Goal: Feedback & Contribution: Submit feedback/report problem

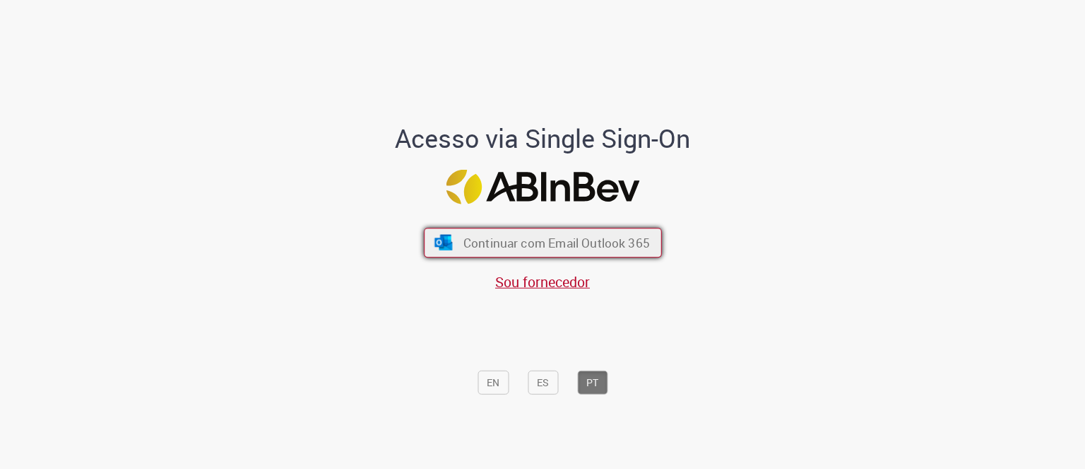
click at [458, 242] on button "Continuar com Email Outlook 365" at bounding box center [543, 243] width 238 height 30
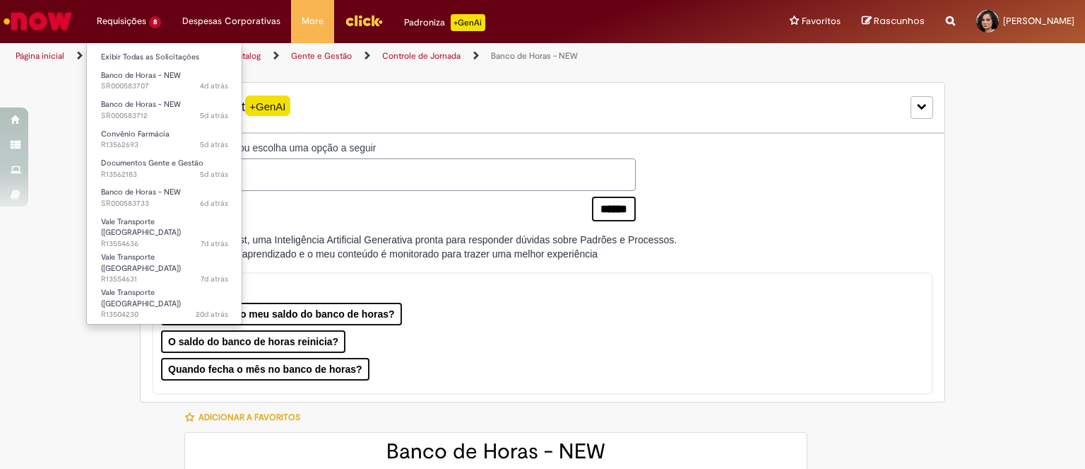
type input "********"
type input "**********"
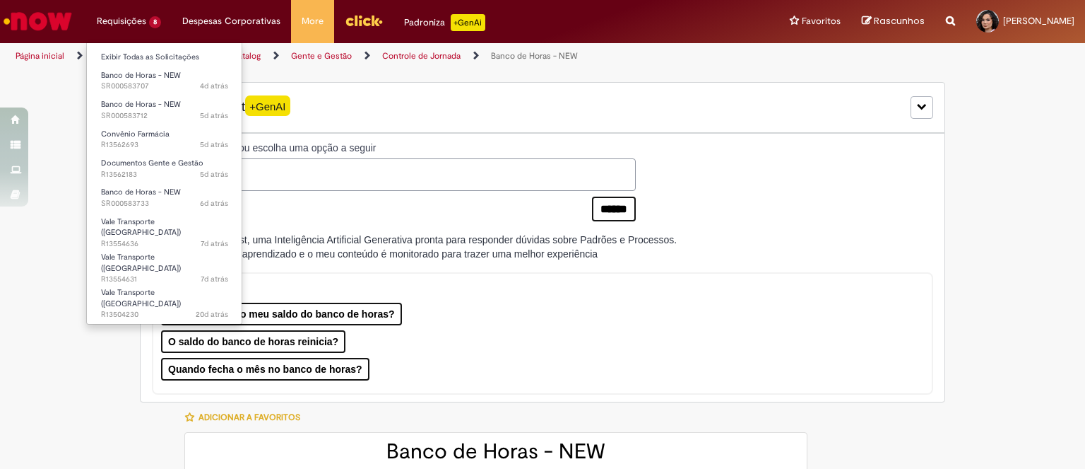
type input "**********"
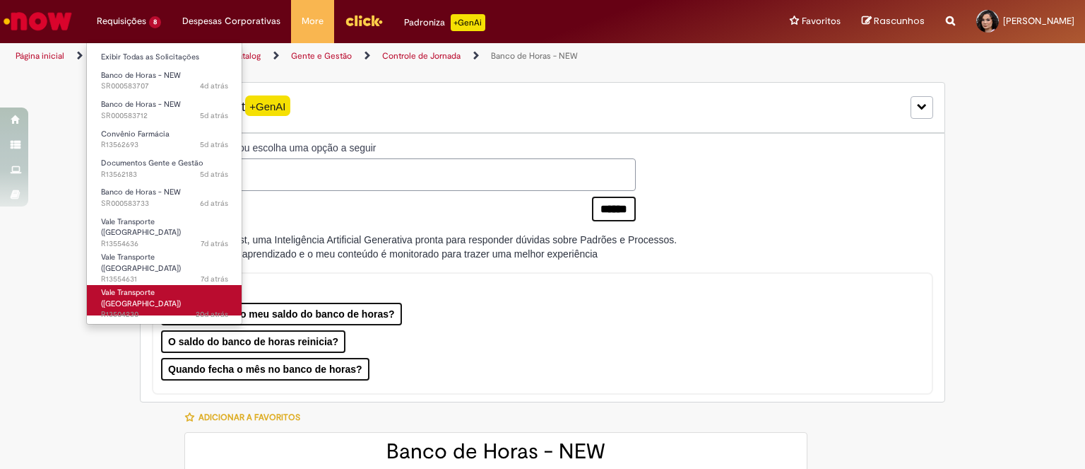
click at [143, 287] on span "Vale Transporte ([GEOGRAPHIC_DATA])" at bounding box center [141, 298] width 80 height 22
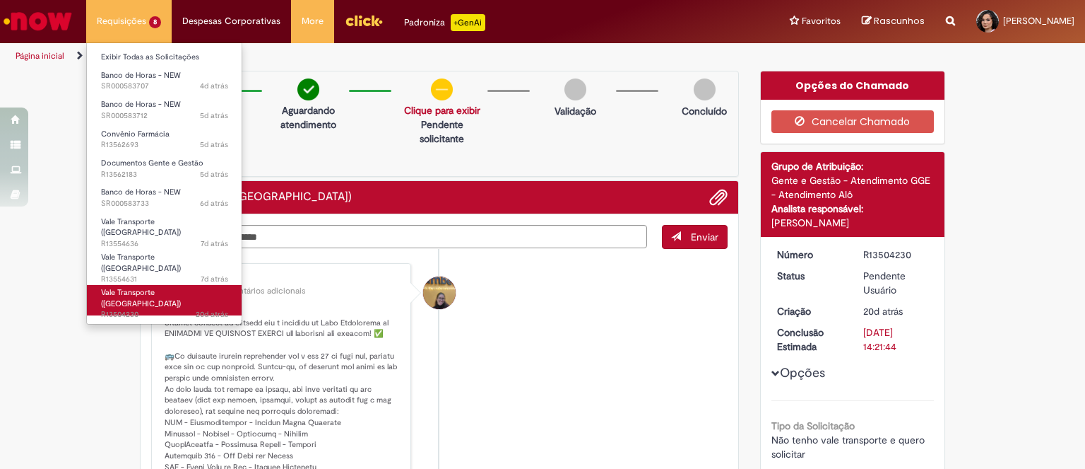
click at [136, 287] on span "Vale Transporte ([GEOGRAPHIC_DATA])" at bounding box center [141, 298] width 80 height 22
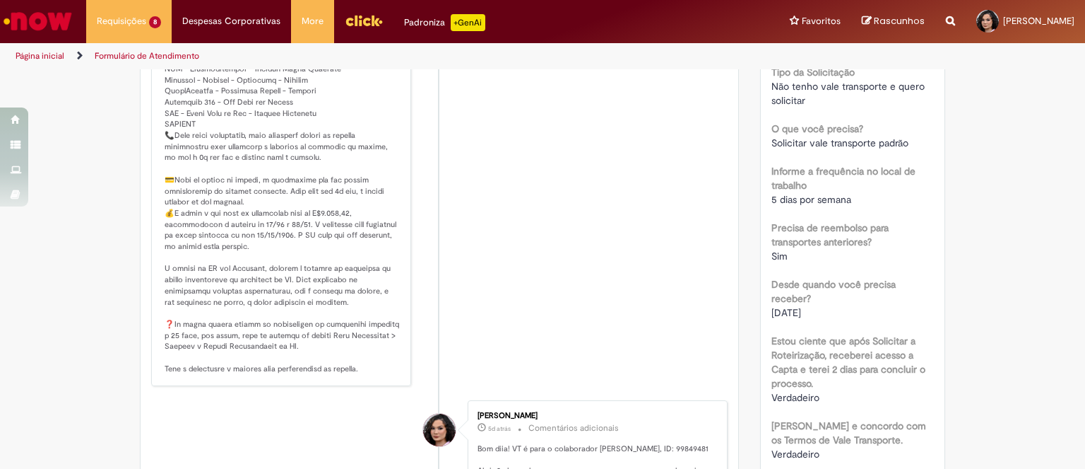
scroll to position [117, 0]
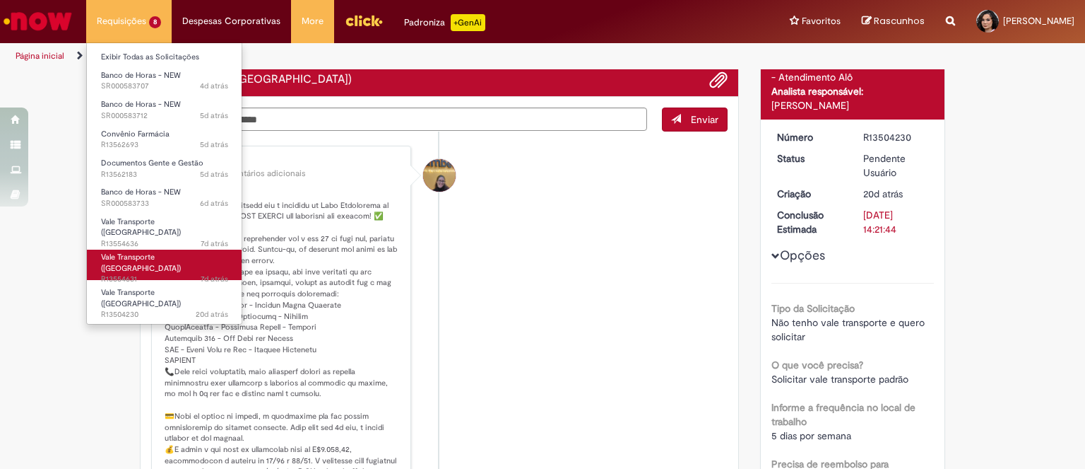
click at [150, 254] on span "Vale Transporte ([GEOGRAPHIC_DATA])" at bounding box center [141, 263] width 80 height 22
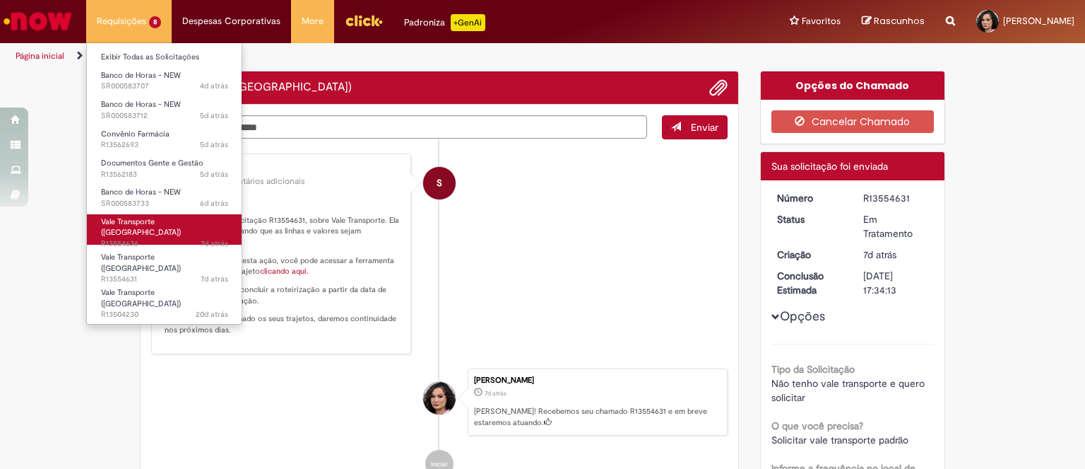
click at [148, 238] on span "7d atrás 7 dias atrás R13554636" at bounding box center [164, 243] width 127 height 11
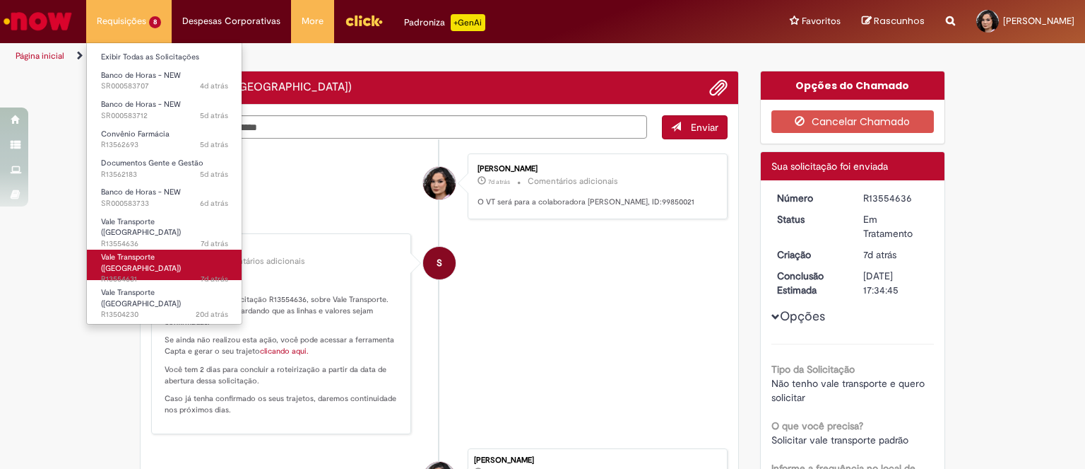
click at [147, 252] on span "Vale Transporte ([GEOGRAPHIC_DATA])" at bounding box center [141, 263] width 80 height 22
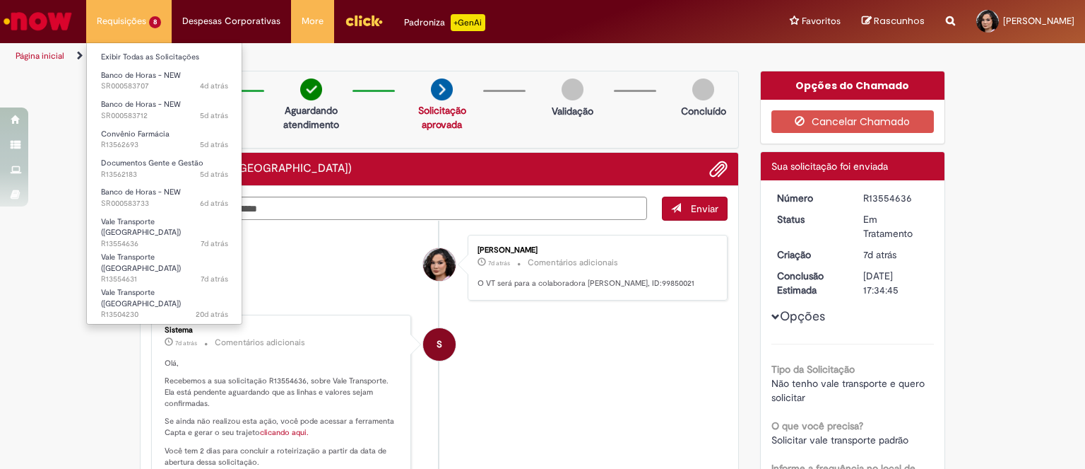
click at [128, 22] on li "Requisições 8 Exibir Todas as Solicitações Banco de Horas - NEW 4d atrás 4 dias…" at bounding box center [129, 21] width 86 height 42
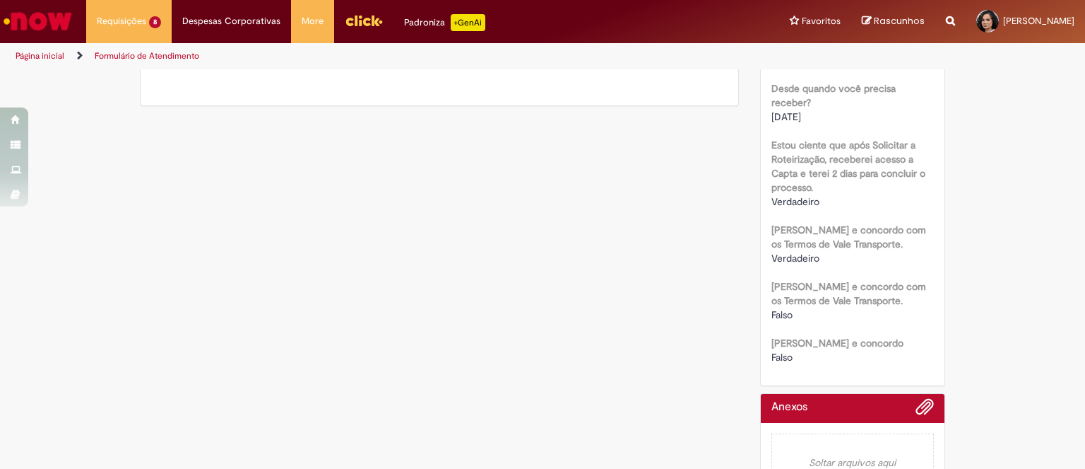
scroll to position [317, 0]
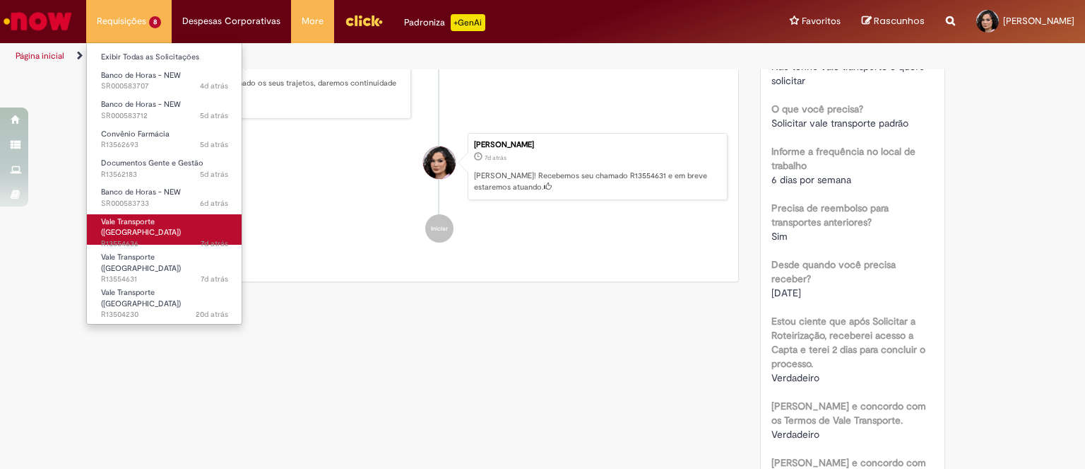
click at [165, 226] on link "Vale Transporte ([GEOGRAPHIC_DATA]) 7d atrás 7 dias atrás R13554636" at bounding box center [164, 229] width 155 height 30
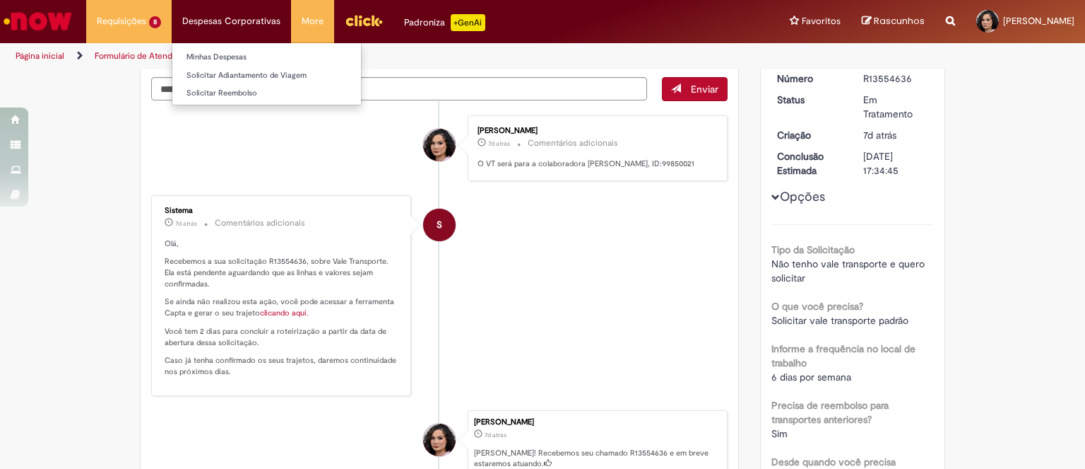
scroll to position [61, 0]
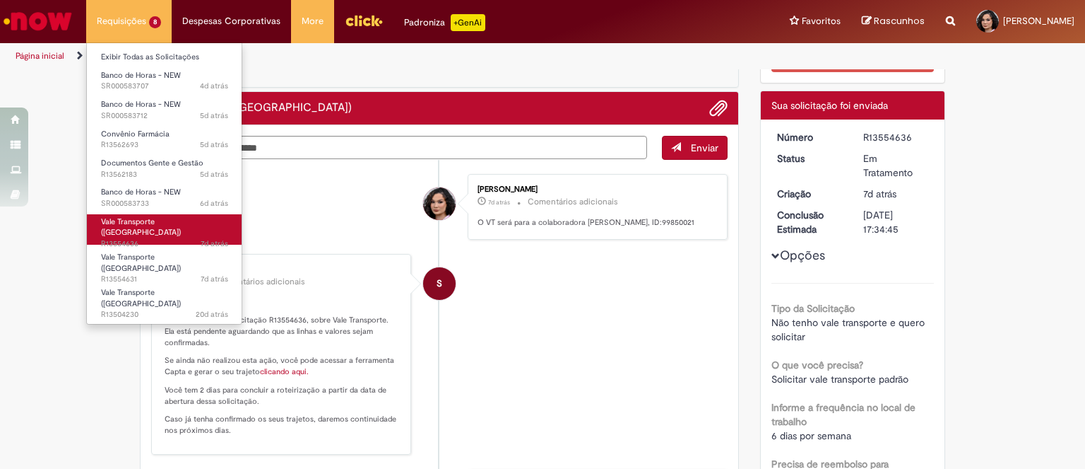
click at [139, 245] on li "Vale Transporte ([GEOGRAPHIC_DATA]) 7d atrás 7 dias atrás R13554631" at bounding box center [164, 262] width 155 height 35
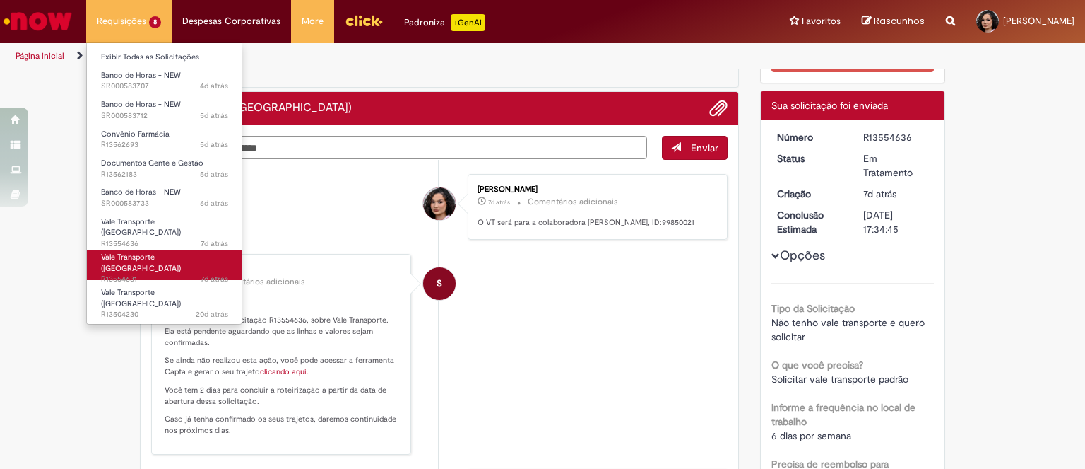
click at [161, 273] on span "7d atrás 7 dias atrás R13554631" at bounding box center [164, 278] width 127 height 11
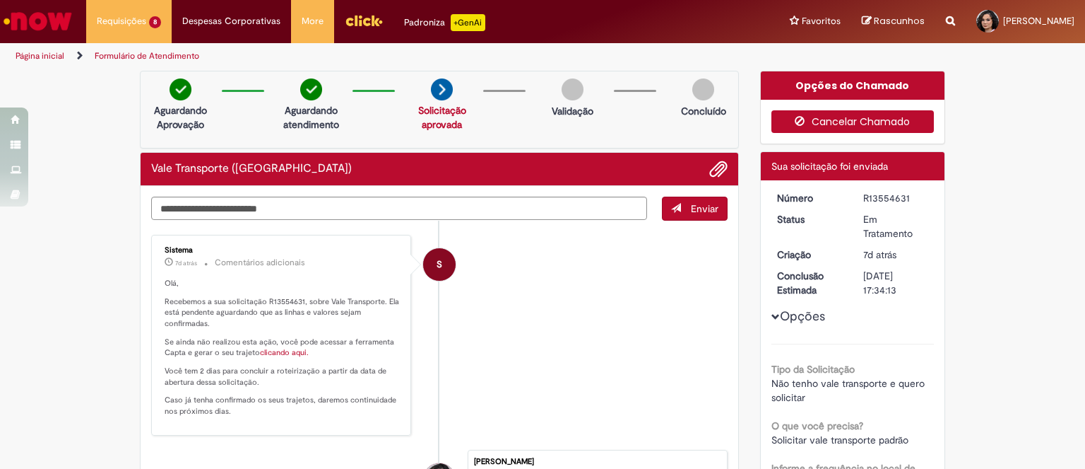
click at [857, 121] on button "Cancelar Chamado" at bounding box center [853, 121] width 163 height 23
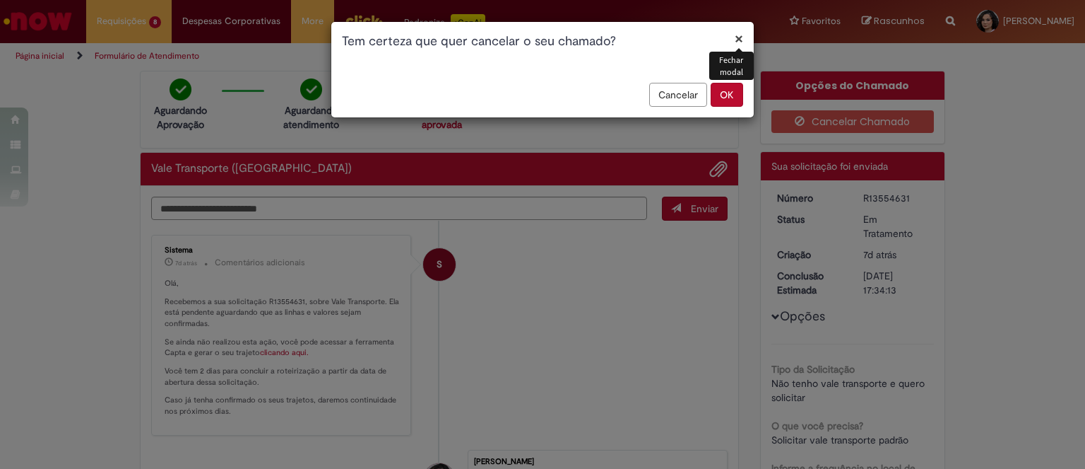
click at [721, 88] on button "OK" at bounding box center [727, 95] width 33 height 24
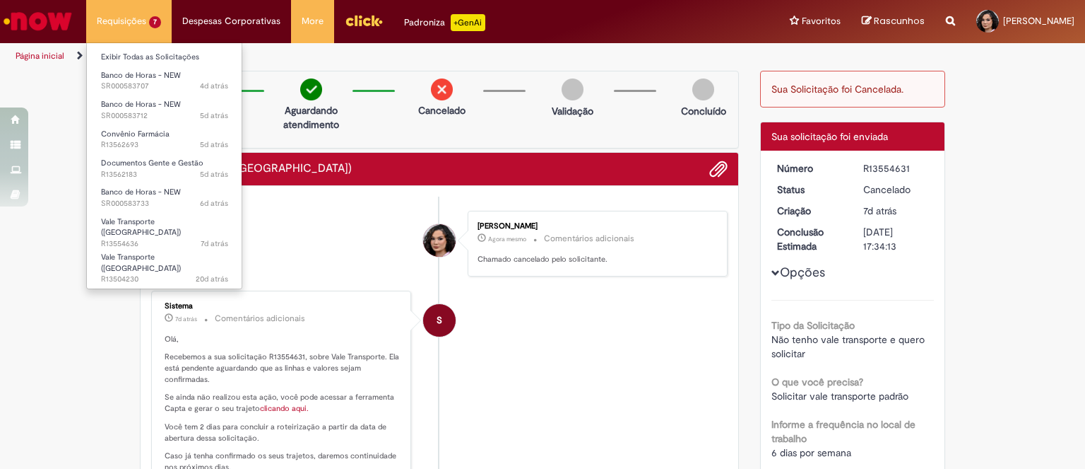
click at [144, 211] on li "Vale Transporte ([GEOGRAPHIC_DATA]) 7d atrás 7 dias atrás R13554636" at bounding box center [164, 227] width 155 height 33
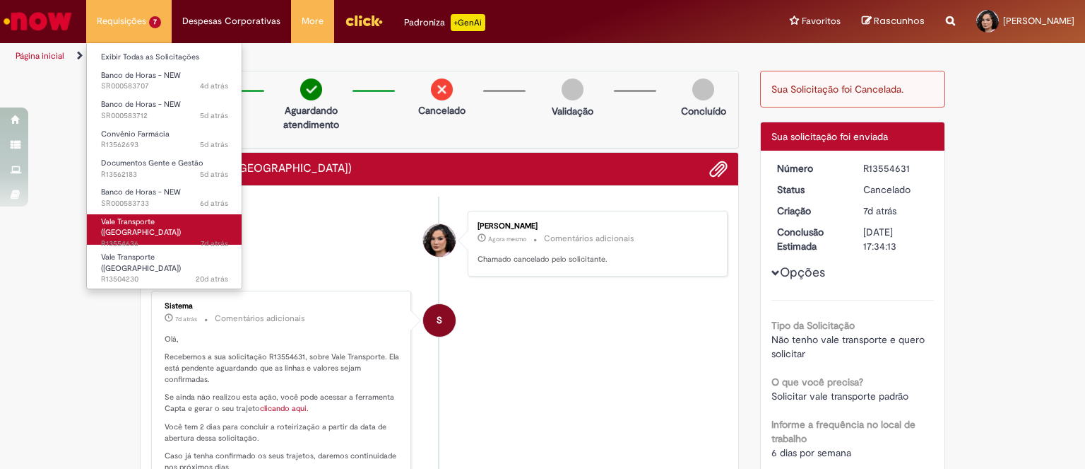
click at [147, 225] on span "Vale Transporte ([GEOGRAPHIC_DATA])" at bounding box center [141, 227] width 80 height 22
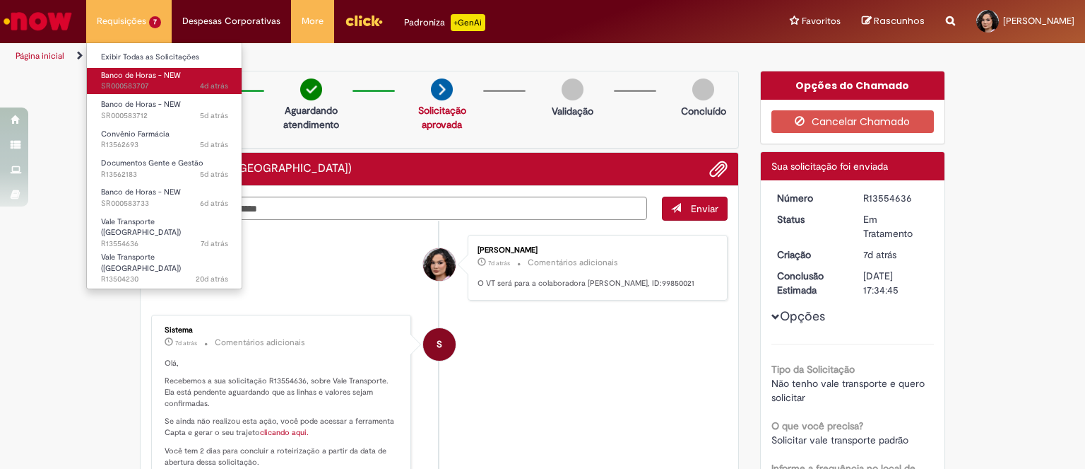
click at [143, 78] on span "Banco de Horas - NEW" at bounding box center [141, 75] width 80 height 11
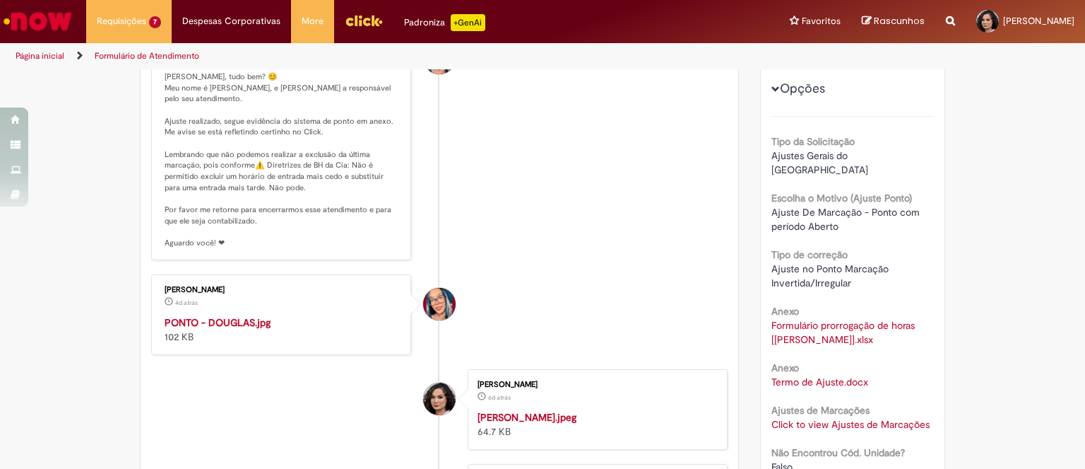
scroll to position [353, 0]
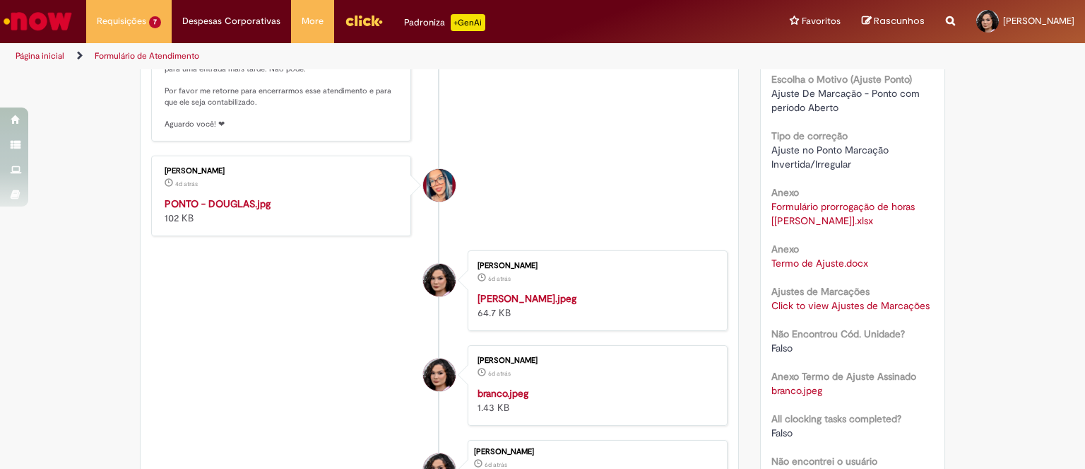
click at [286, 196] on img "Histórico de tíquete" at bounding box center [282, 196] width 235 height 0
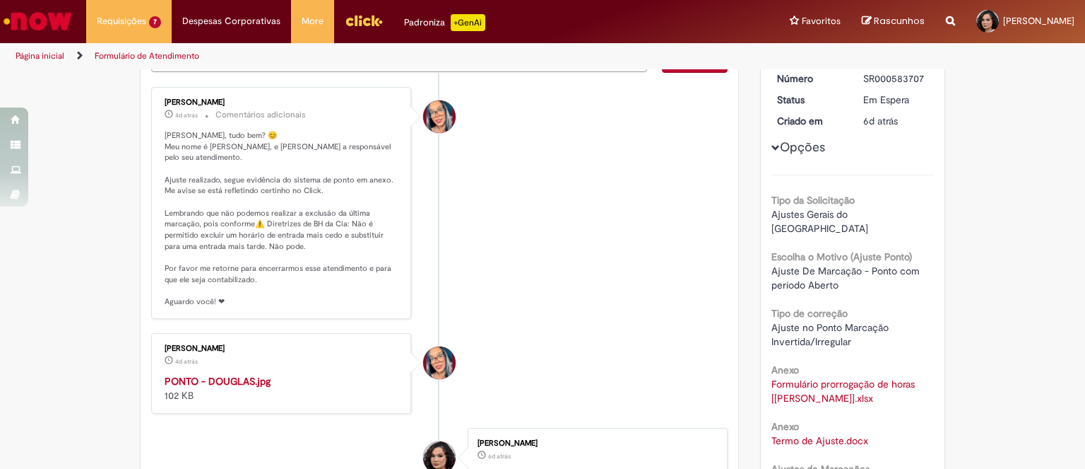
scroll to position [0, 0]
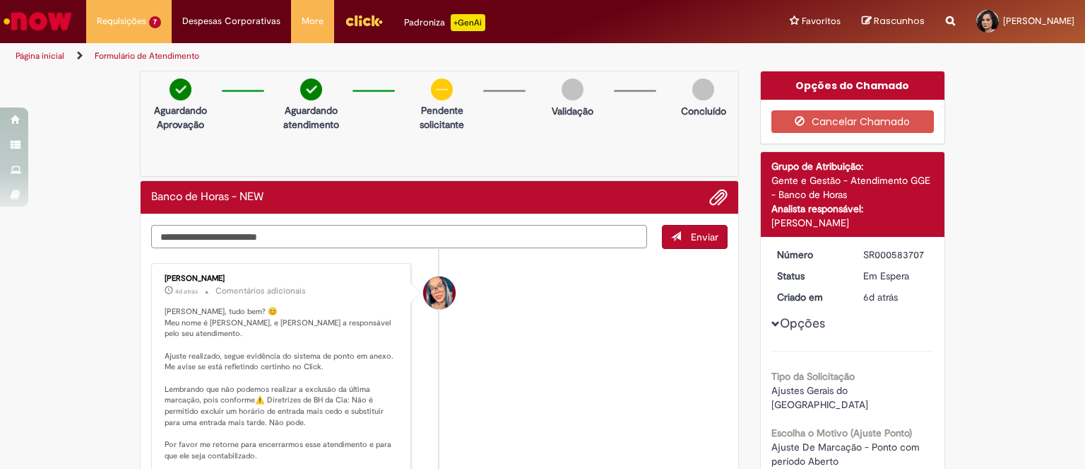
click at [317, 242] on textarea "Digite sua mensagem aqui..." at bounding box center [399, 237] width 496 height 24
type textarea "**********"
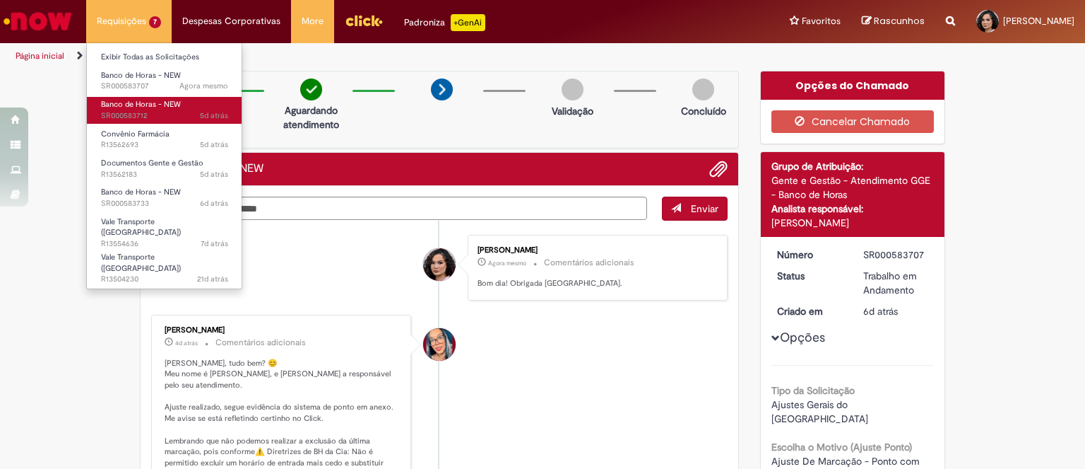
click at [134, 108] on span "Banco de Horas - NEW" at bounding box center [141, 104] width 80 height 11
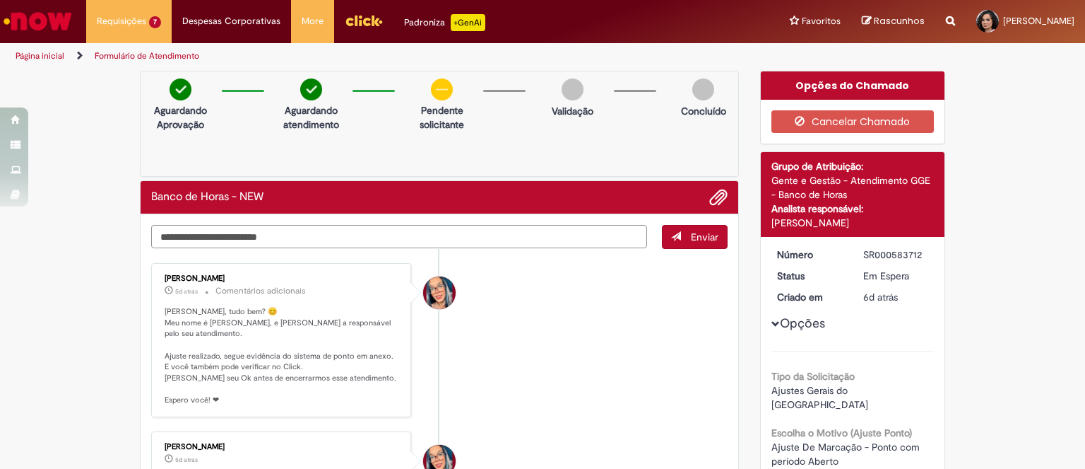
click at [393, 242] on textarea "Digite sua mensagem aqui..." at bounding box center [399, 237] width 496 height 24
type textarea "**********"
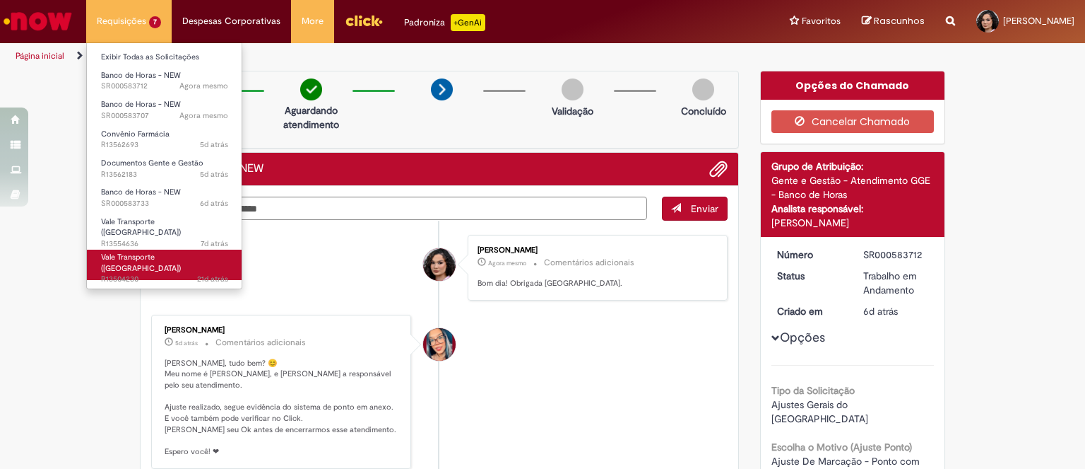
click at [136, 254] on span "Vale Transporte ([GEOGRAPHIC_DATA])" at bounding box center [141, 263] width 80 height 22
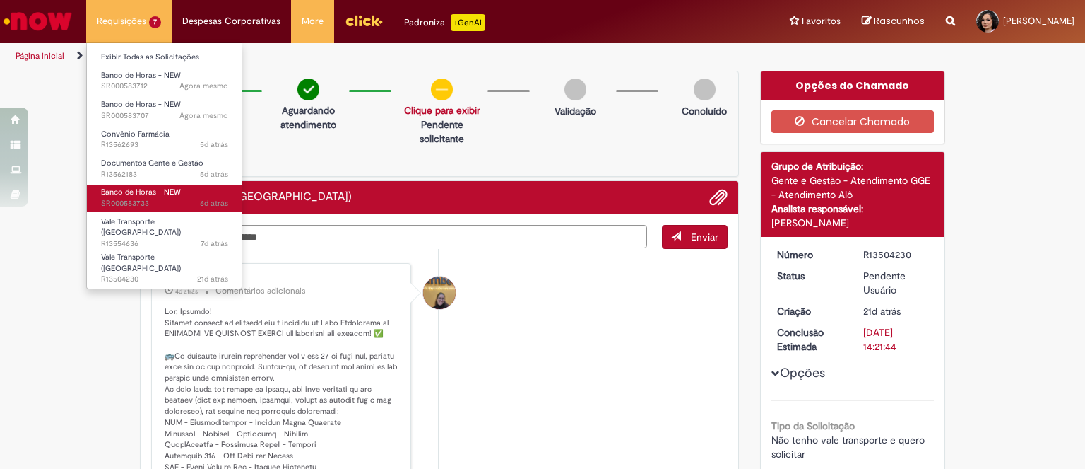
click at [139, 200] on span "6d atrás 6 dias atrás SR000583733" at bounding box center [164, 203] width 127 height 11
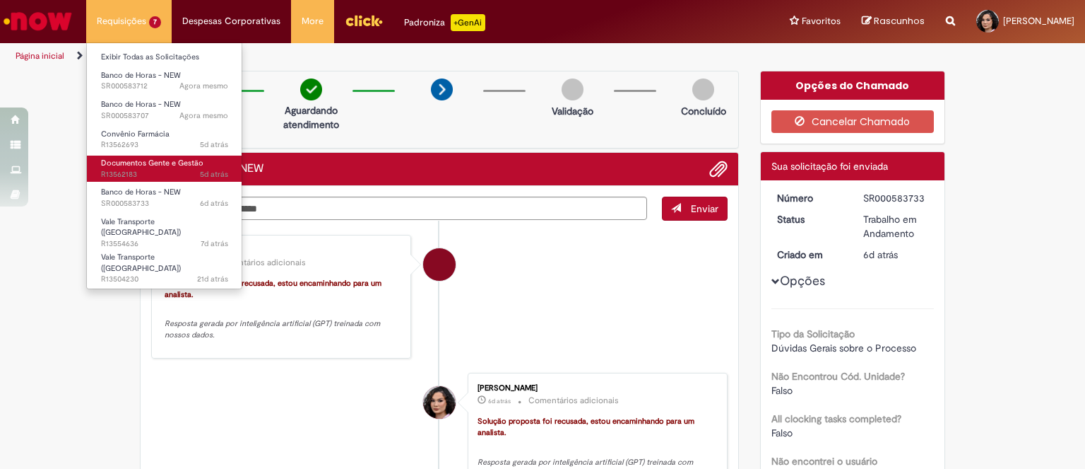
click at [140, 175] on span "5d atrás 5 dias atrás R13562183" at bounding box center [164, 174] width 127 height 11
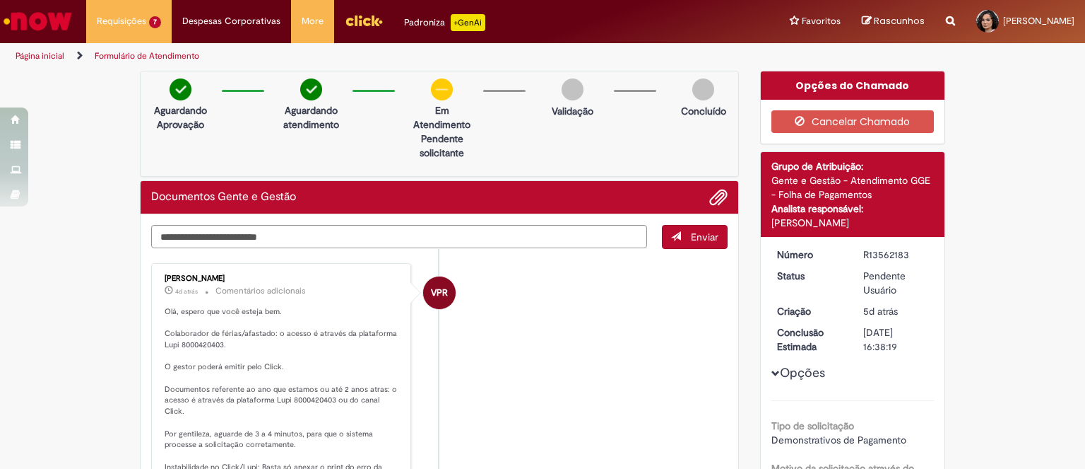
scroll to position [117, 0]
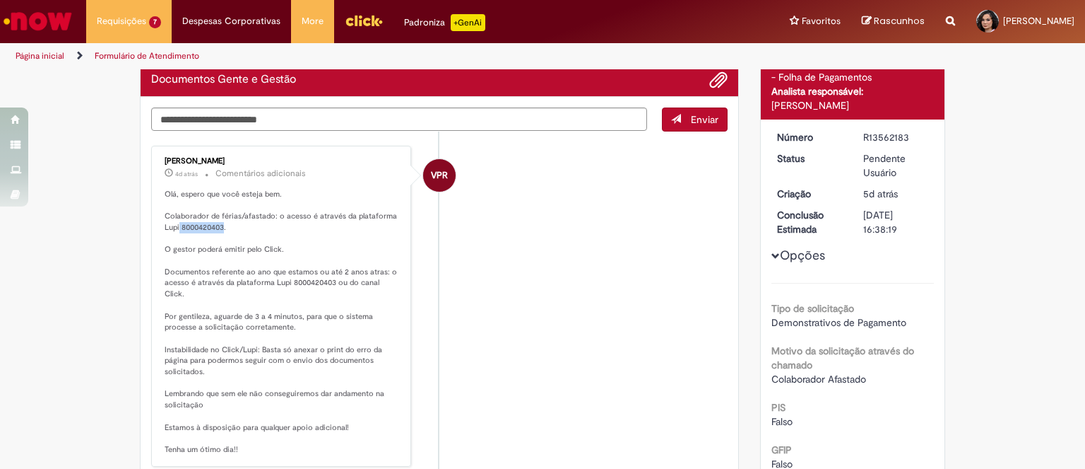
drag, startPoint x: 173, startPoint y: 226, endPoint x: 220, endPoint y: 225, distance: 47.4
click at [220, 225] on p "Olá, espero que você esteja bem. Colaborador de férias/afastado: o acesso é atr…" at bounding box center [282, 322] width 235 height 266
copy p "8000420403"
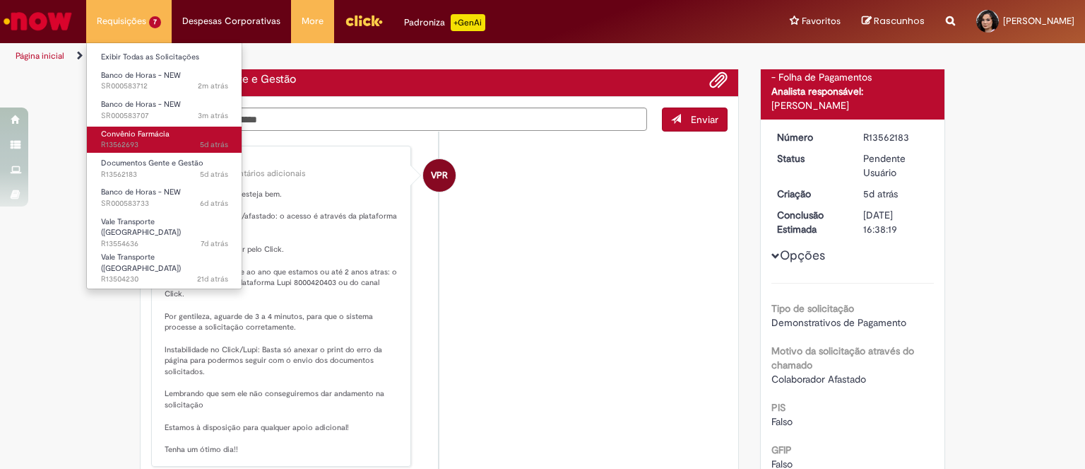
click at [150, 134] on span "Convênio Farmácia" at bounding box center [135, 134] width 69 height 11
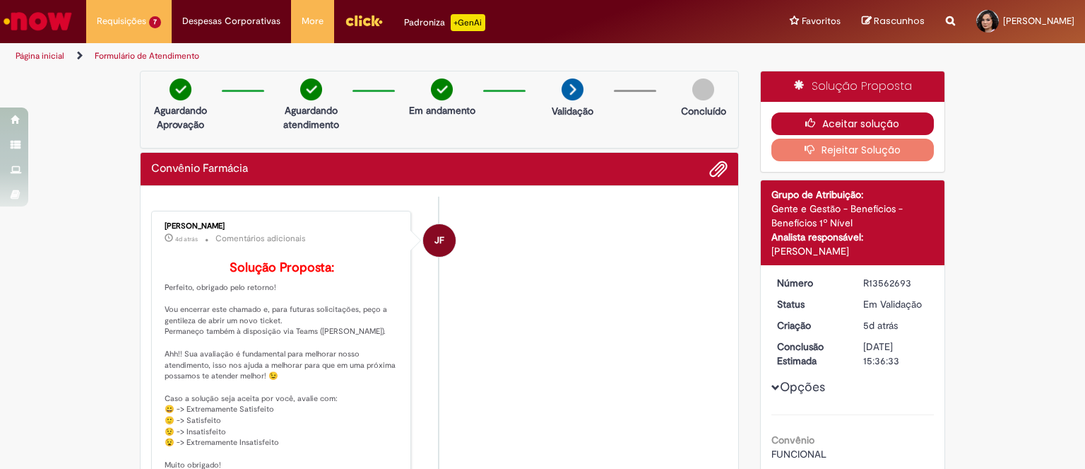
click at [811, 122] on icon "button" at bounding box center [814, 123] width 17 height 10
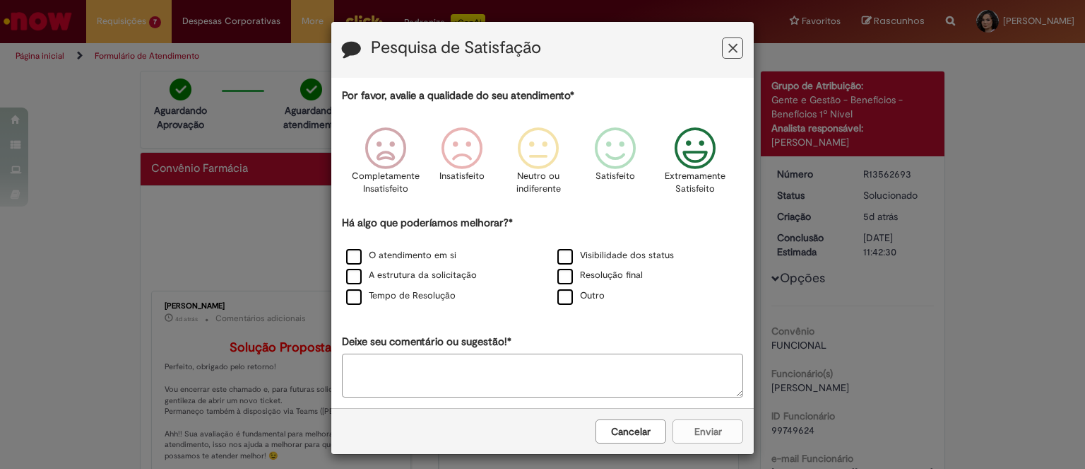
click at [690, 159] on icon "Feedback" at bounding box center [695, 148] width 53 height 42
click at [482, 356] on textarea "Deixe seu comentário ou sugestão!*" at bounding box center [542, 375] width 401 height 44
type textarea "**********"
click at [563, 299] on label "Outro" at bounding box center [581, 295] width 47 height 13
click at [698, 439] on button "Enviar" at bounding box center [708, 431] width 71 height 24
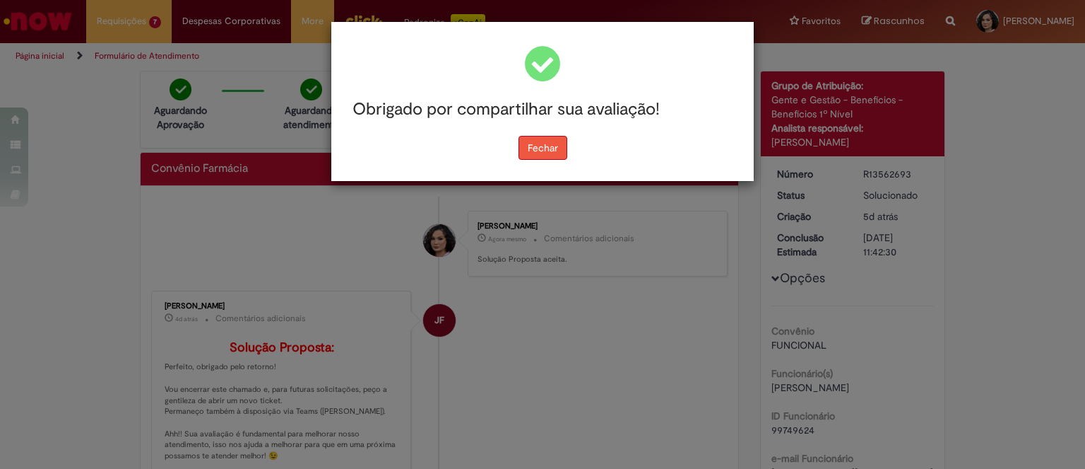
click at [537, 151] on button "Fechar" at bounding box center [543, 148] width 49 height 24
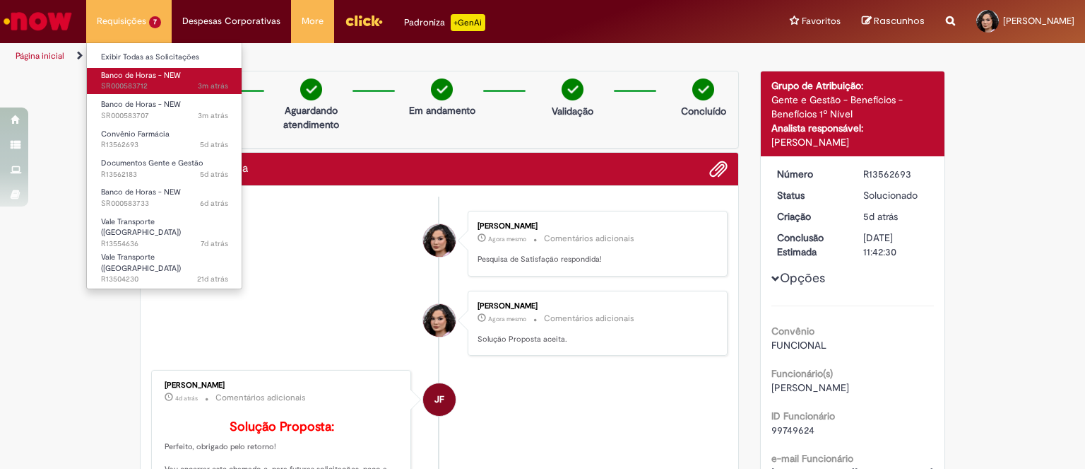
click at [133, 88] on span "3m atrás 3 minutos atrás SR000583712" at bounding box center [164, 86] width 127 height 11
